Goal: Transaction & Acquisition: Download file/media

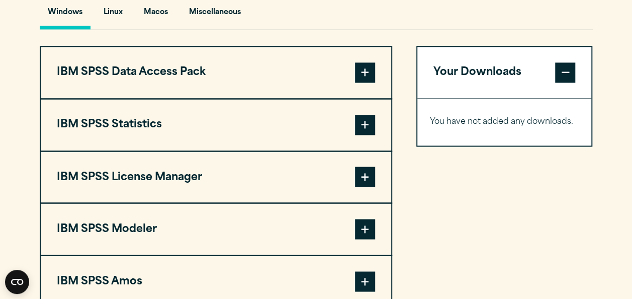
scroll to position [762, 0]
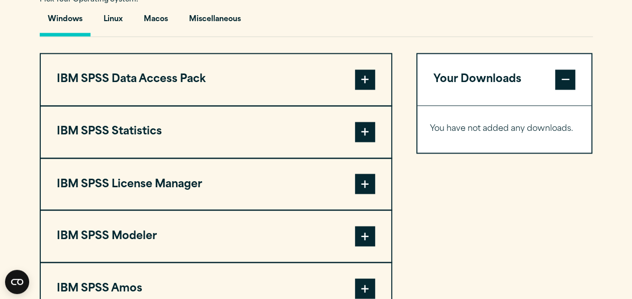
click at [365, 131] on span at bounding box center [365, 132] width 20 height 20
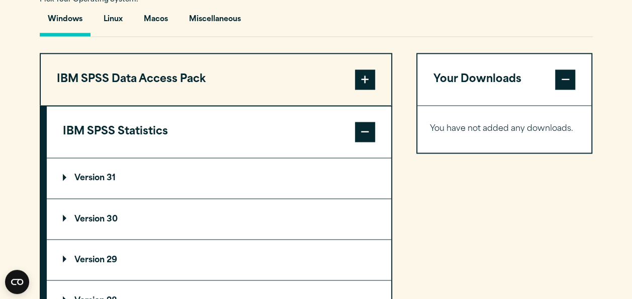
click at [93, 251] on summary "Version 29" at bounding box center [219, 259] width 344 height 40
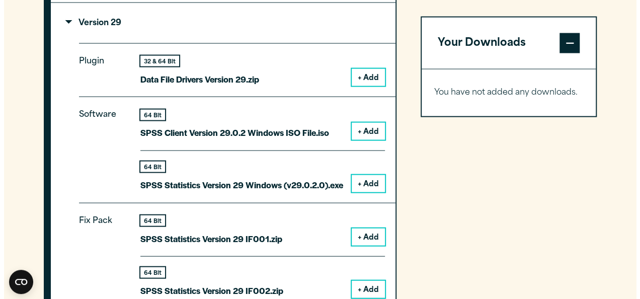
scroll to position [1002, 0]
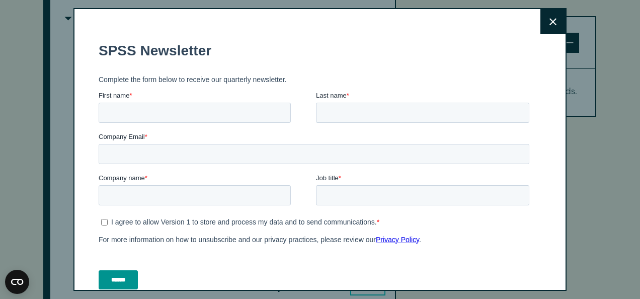
drag, startPoint x: 635, startPoint y: 101, endPoint x: 639, endPoint y: 124, distance: 23.5
click at [549, 25] on icon at bounding box center [552, 22] width 7 height 8
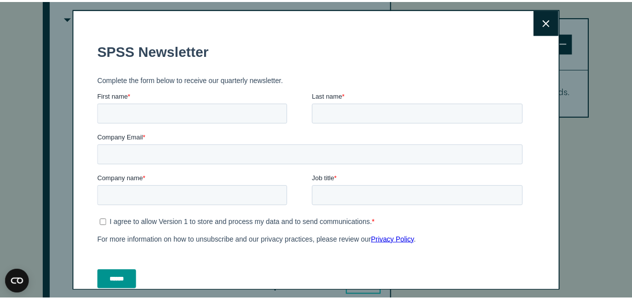
scroll to position [1000, 0]
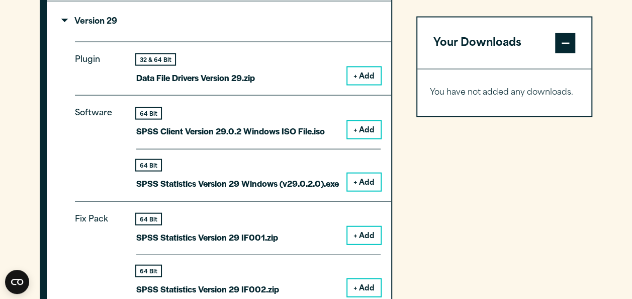
click at [355, 180] on button "+ Add" at bounding box center [364, 181] width 33 height 17
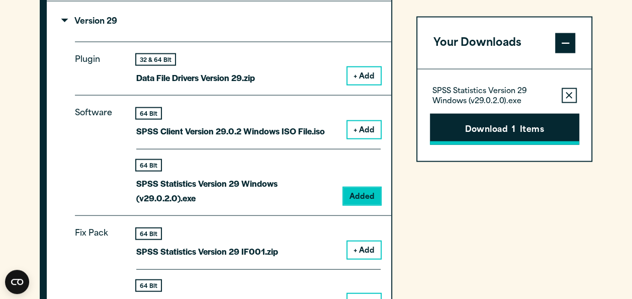
click at [475, 129] on button "Download 1 Items" at bounding box center [504, 128] width 149 height 31
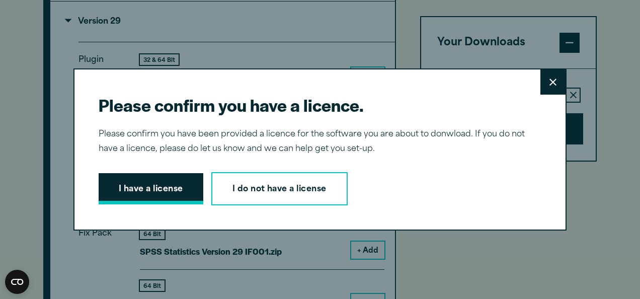
click at [165, 188] on button "I have a license" at bounding box center [151, 188] width 105 height 31
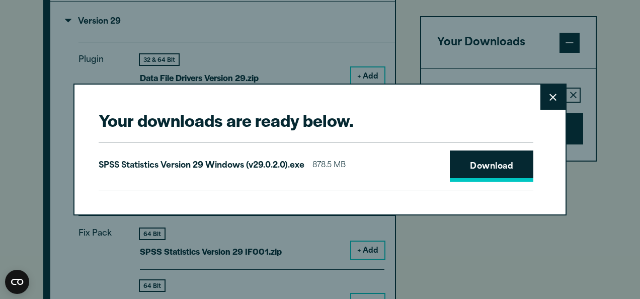
click at [482, 164] on link "Download" at bounding box center [491, 165] width 83 height 31
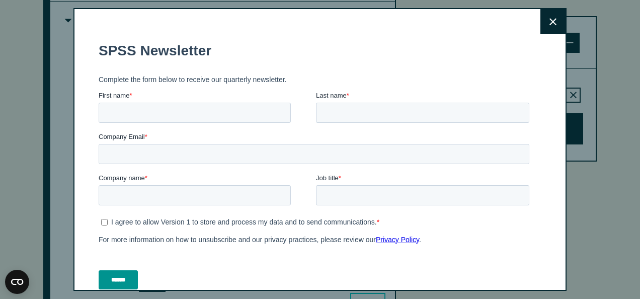
drag, startPoint x: 555, startPoint y: 273, endPoint x: 335, endPoint y: 190, distance: 235.4
drag, startPoint x: 556, startPoint y: 231, endPoint x: 539, endPoint y: 19, distance: 212.9
click at [549, 19] on icon at bounding box center [552, 22] width 7 height 8
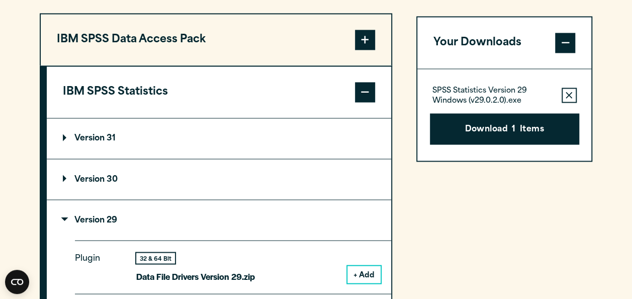
scroll to position [791, 0]
